Goal: Task Accomplishment & Management: Manage account settings

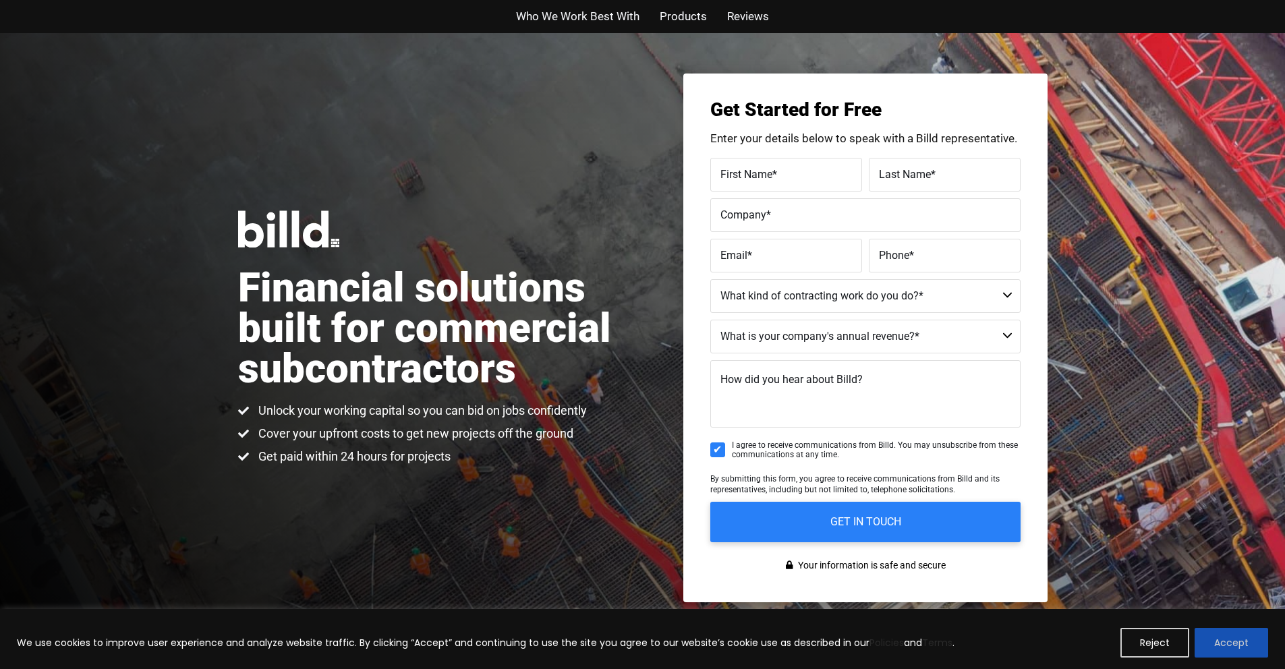
click at [1254, 646] on button "Accept" at bounding box center [1232, 643] width 74 height 30
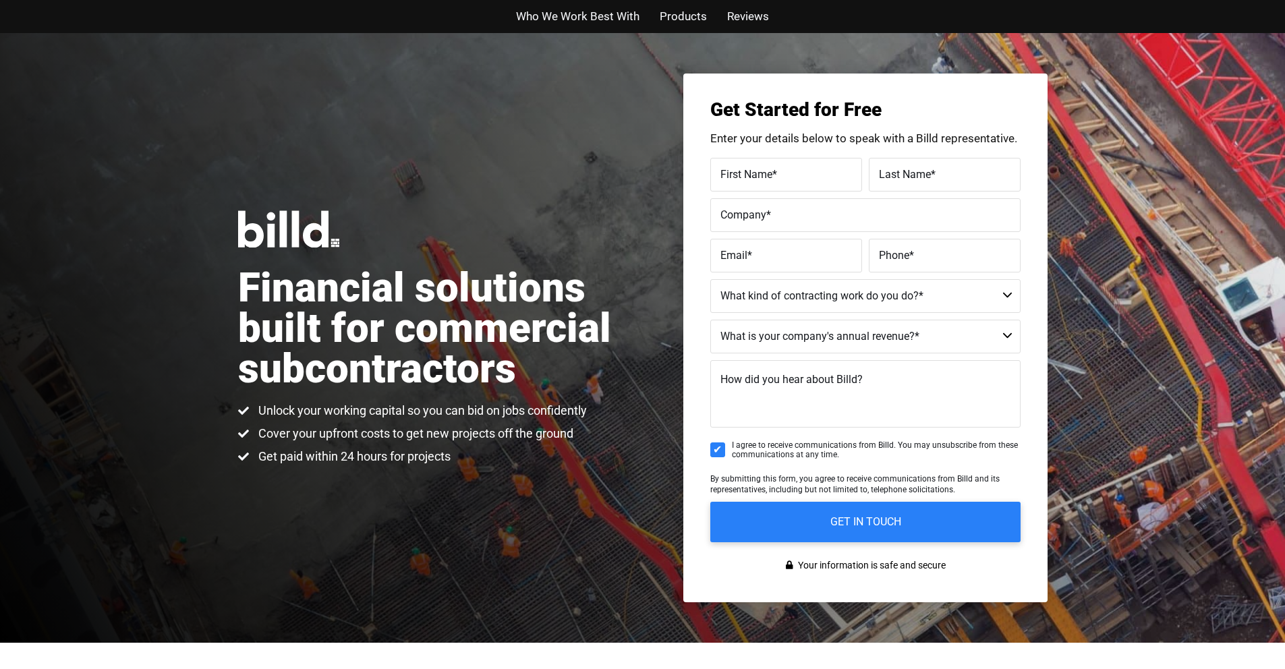
click at [314, 238] on img at bounding box center [288, 229] width 101 height 37
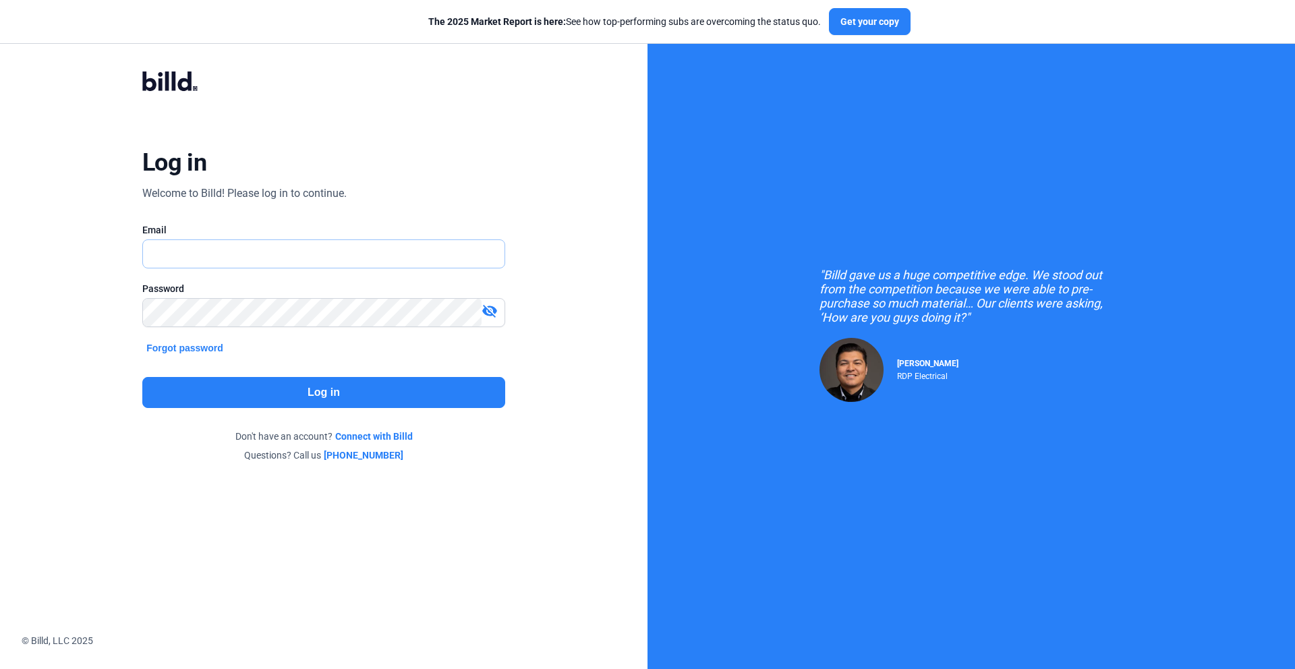
click at [368, 250] on input "text" at bounding box center [324, 254] width 362 height 28
type input "[PERSON_NAME][EMAIL_ADDRESS][DOMAIN_NAME]"
click at [345, 390] on button "Log in" at bounding box center [323, 392] width 363 height 31
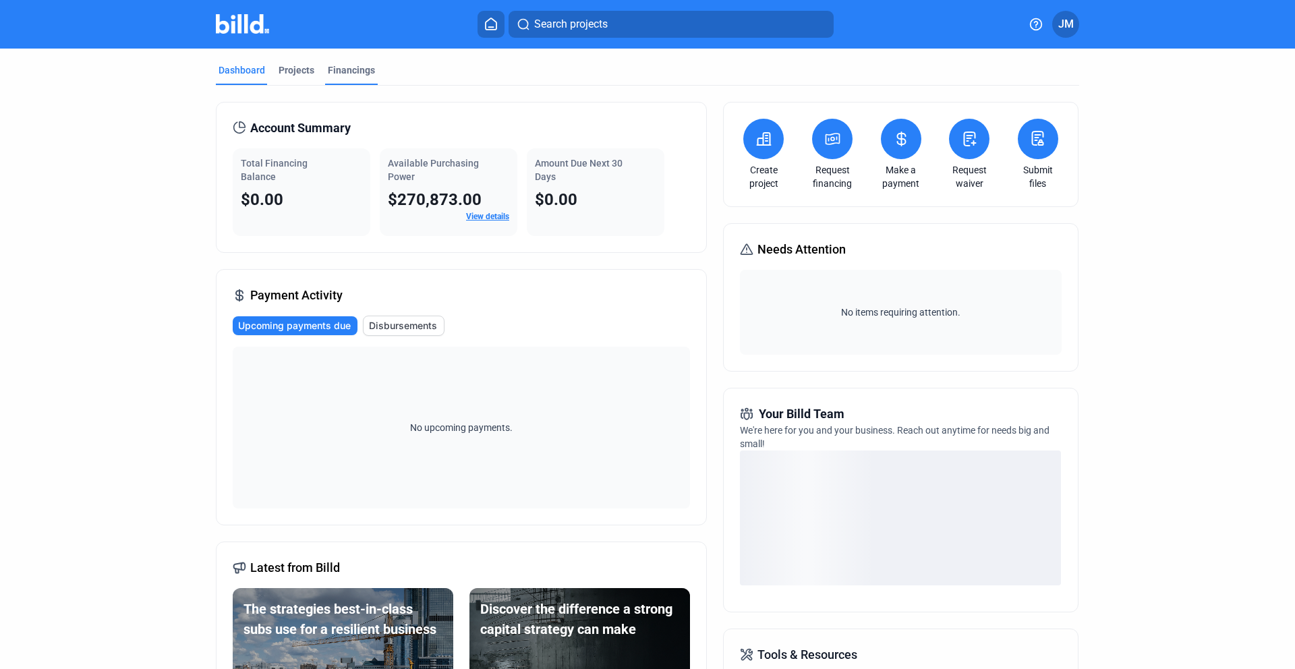
click at [337, 69] on div "Financings" at bounding box center [351, 69] width 47 height 13
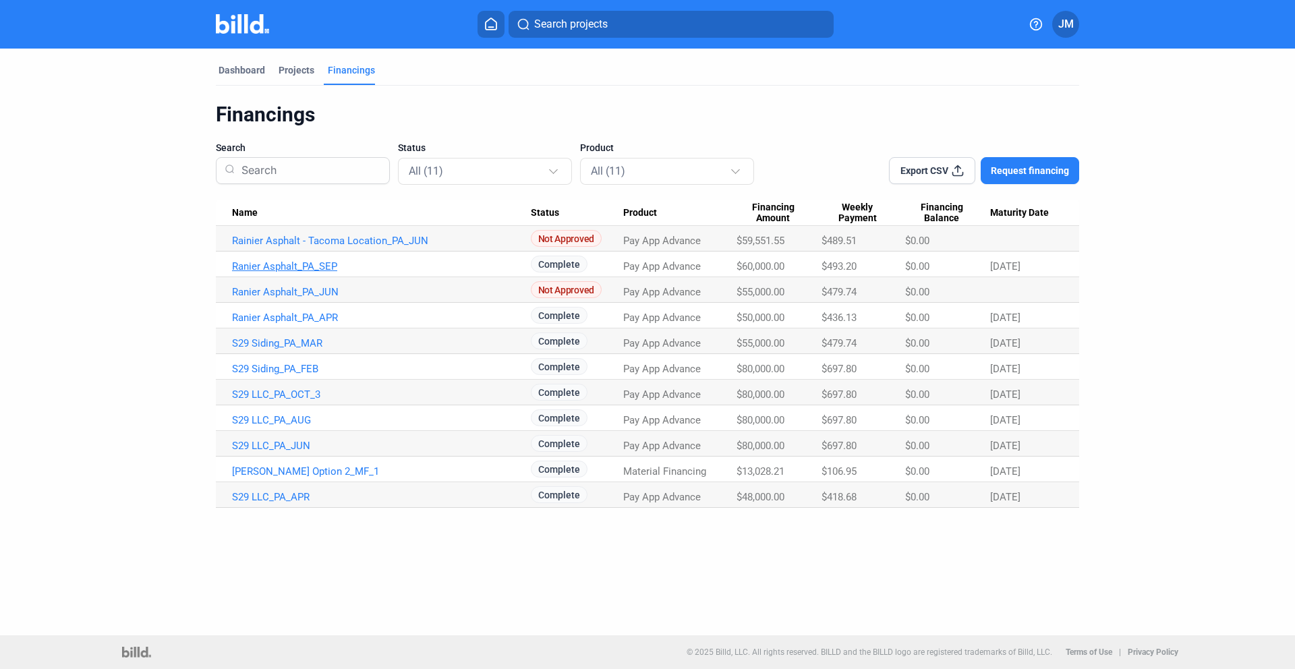
click at [255, 260] on link "Ranier Asphalt_PA_SEP" at bounding box center [381, 266] width 299 height 12
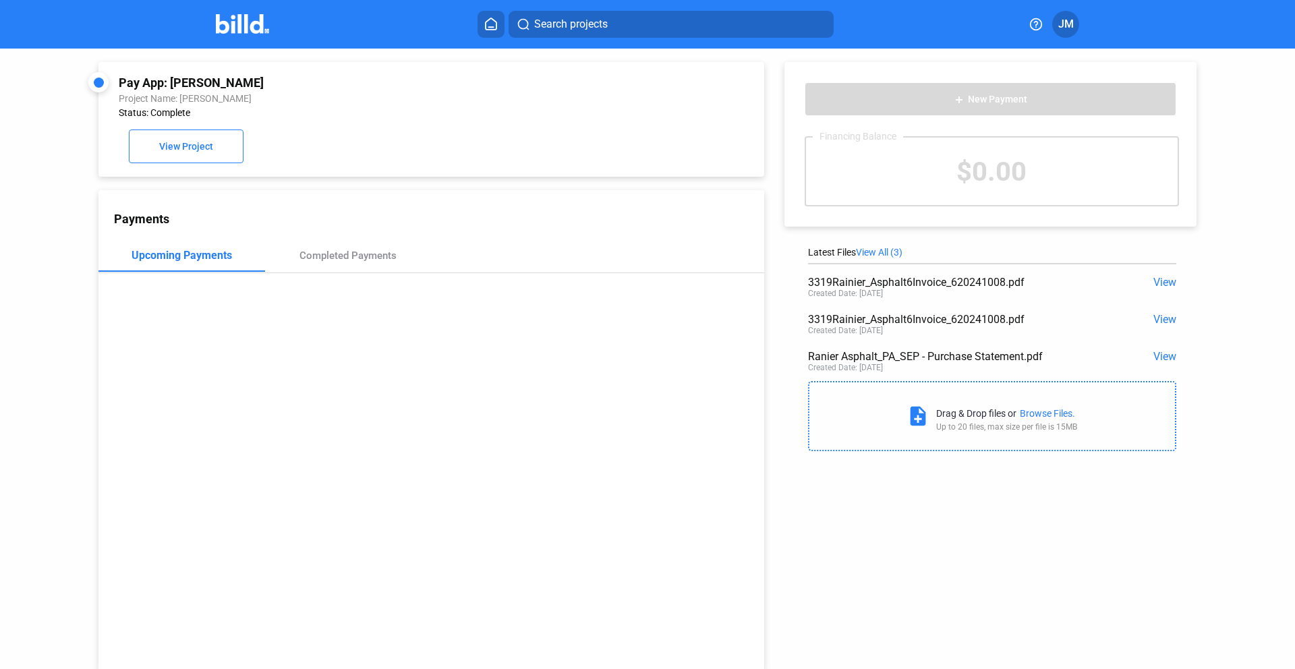
click at [1163, 356] on span "View" at bounding box center [1165, 356] width 23 height 13
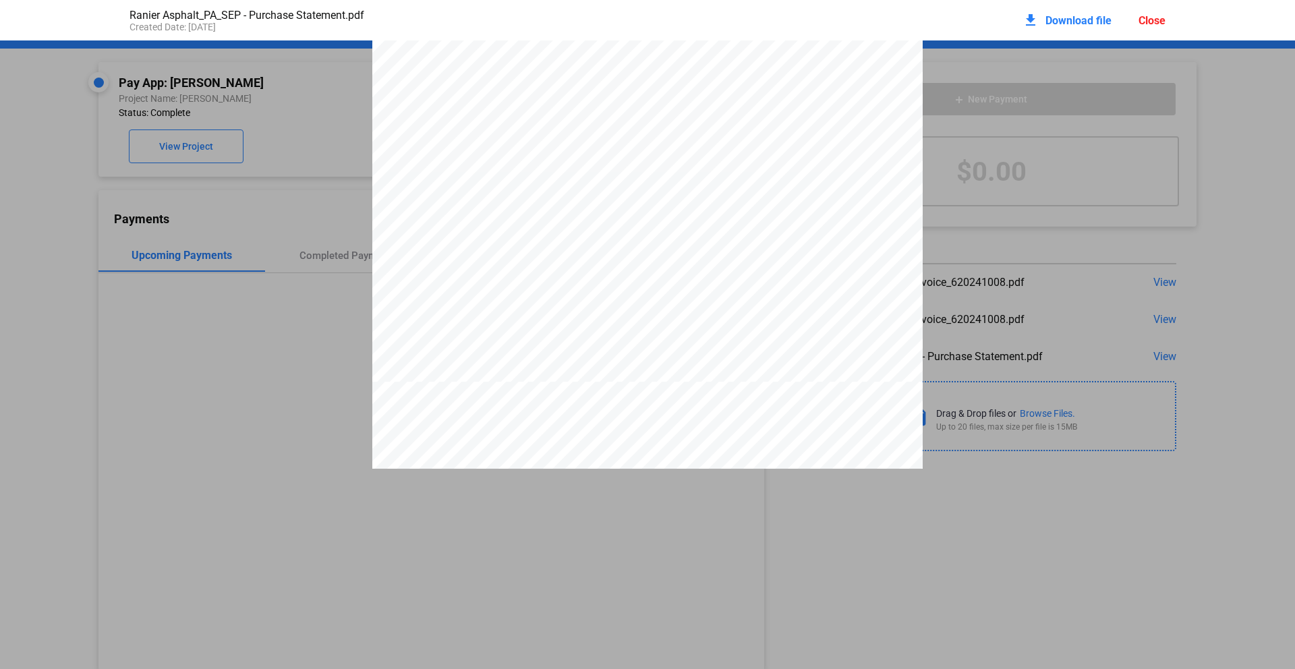
scroll to position [401, 0]
click at [1068, 23] on span "Download file" at bounding box center [1079, 20] width 66 height 13
